Goal: Task Accomplishment & Management: Manage account settings

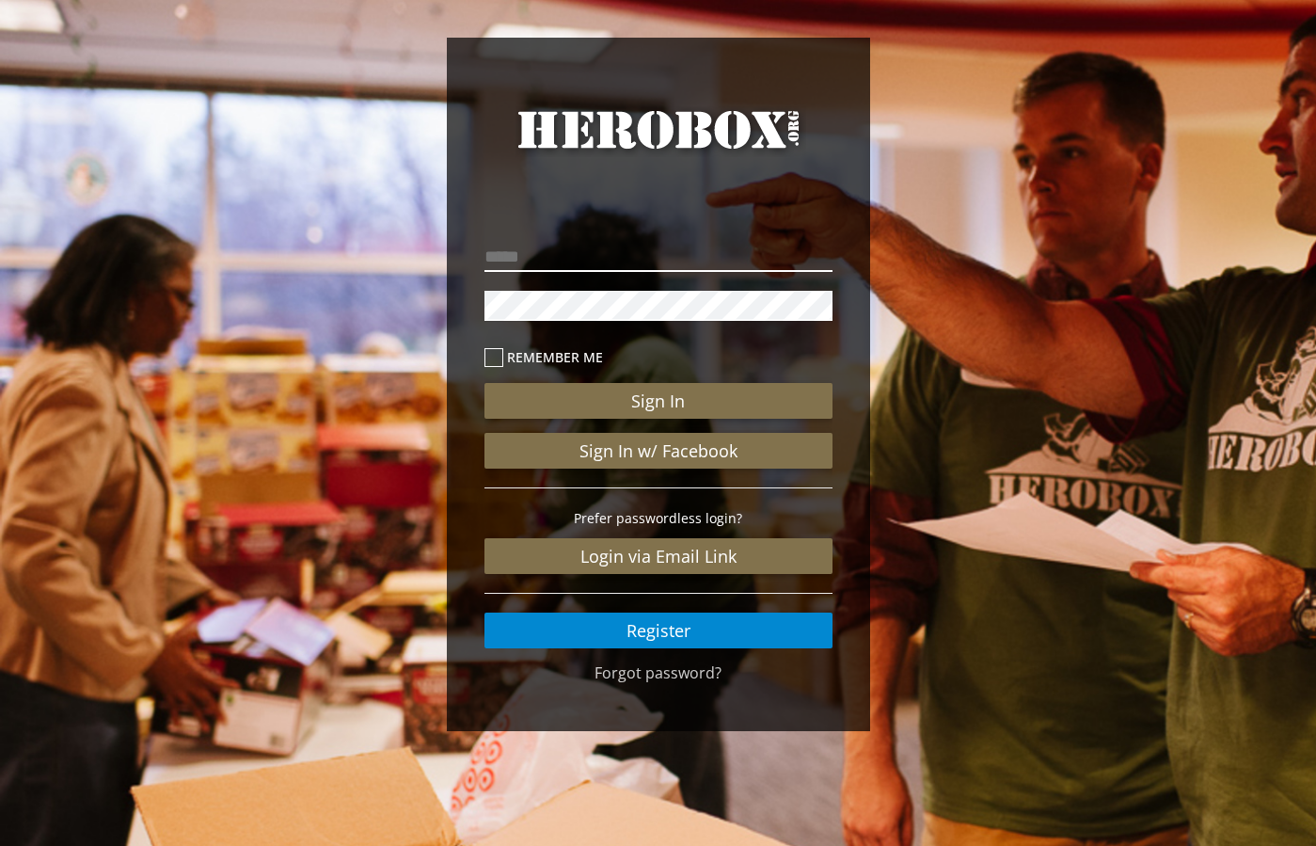
click at [530, 261] on input "email" at bounding box center [658, 257] width 348 height 30
